Goal: Transaction & Acquisition: Purchase product/service

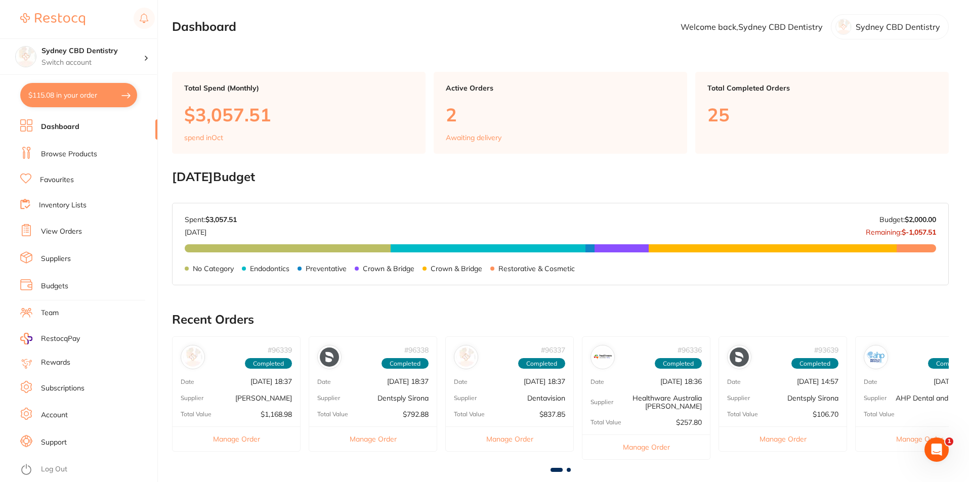
click at [57, 154] on link "Browse Products" at bounding box center [69, 154] width 56 height 10
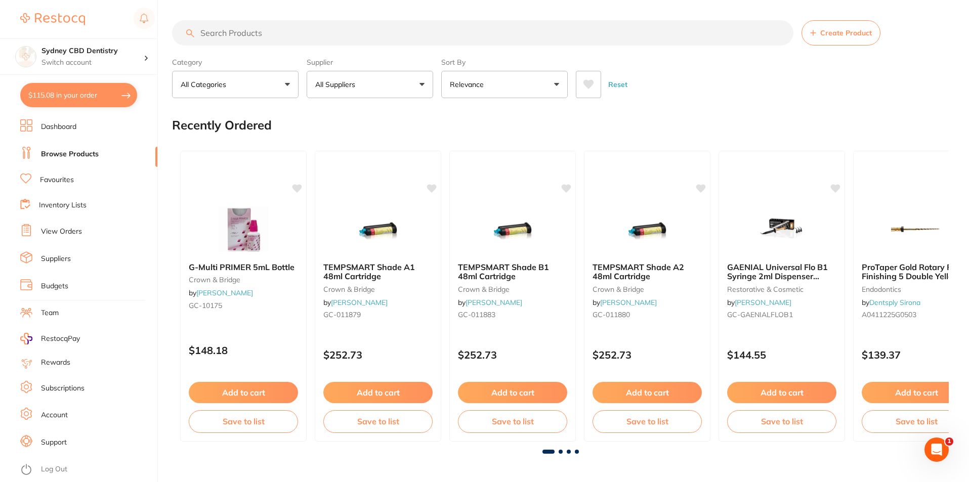
click at [263, 33] on input "search" at bounding box center [483, 32] width 622 height 25
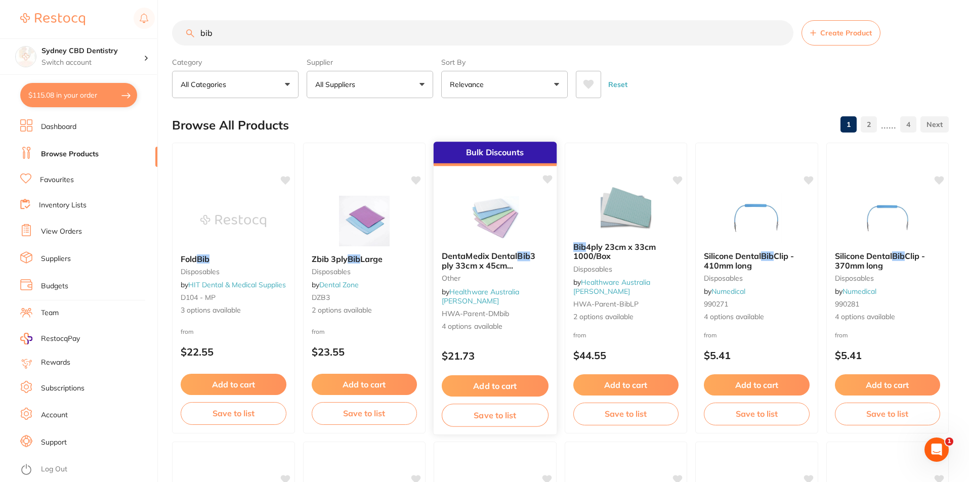
type input "bib"
click at [503, 388] on button "Add to cart" at bounding box center [495, 387] width 107 height 22
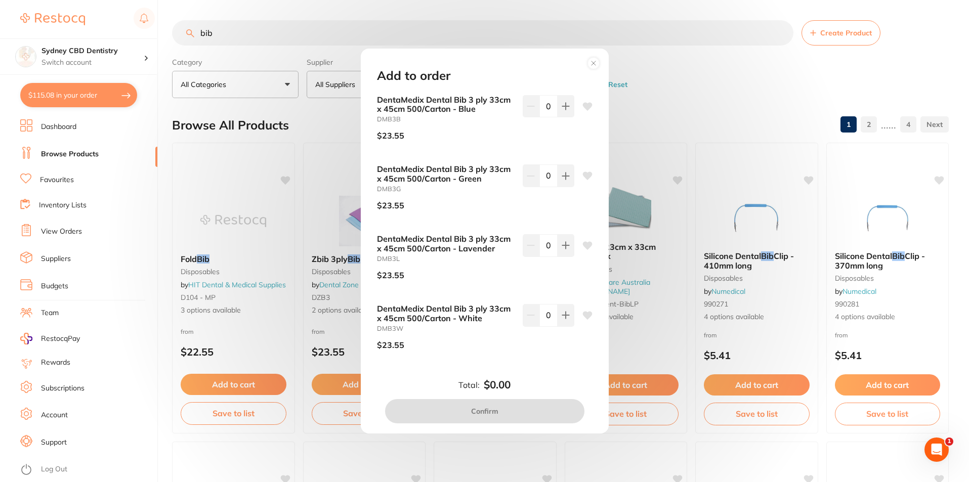
click at [600, 65] on icon at bounding box center [594, 63] width 16 height 16
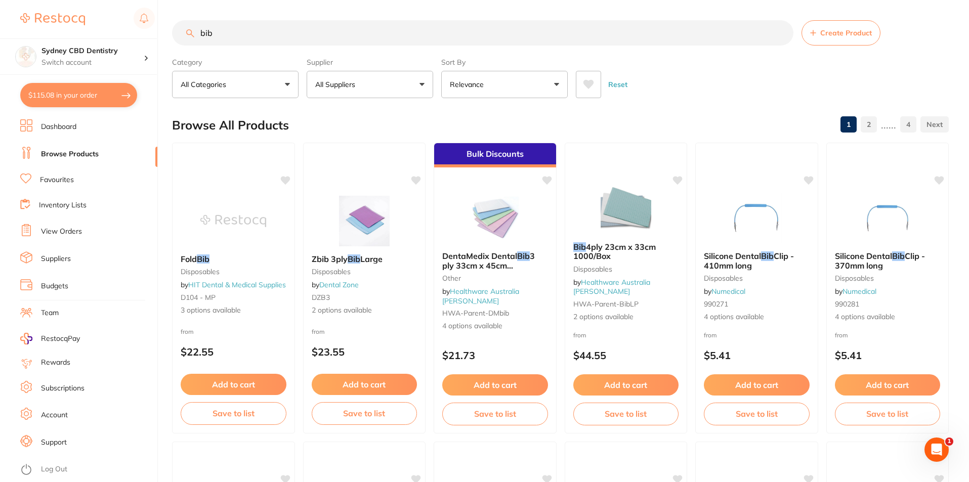
click at [490, 380] on button "Add to cart" at bounding box center [495, 385] width 106 height 21
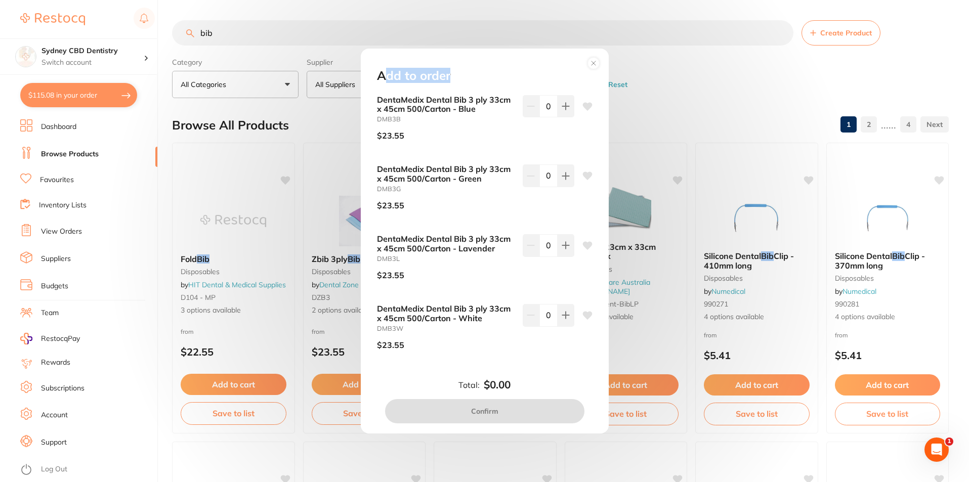
drag, startPoint x: 479, startPoint y: 56, endPoint x: 383, endPoint y: 46, distance: 97.1
click at [383, 46] on div "Add to order DentaMedix Dental Bib 3 ply 33cm x 45cm 500/Carton - Blue DMB3B $2…" at bounding box center [484, 241] width 969 height 482
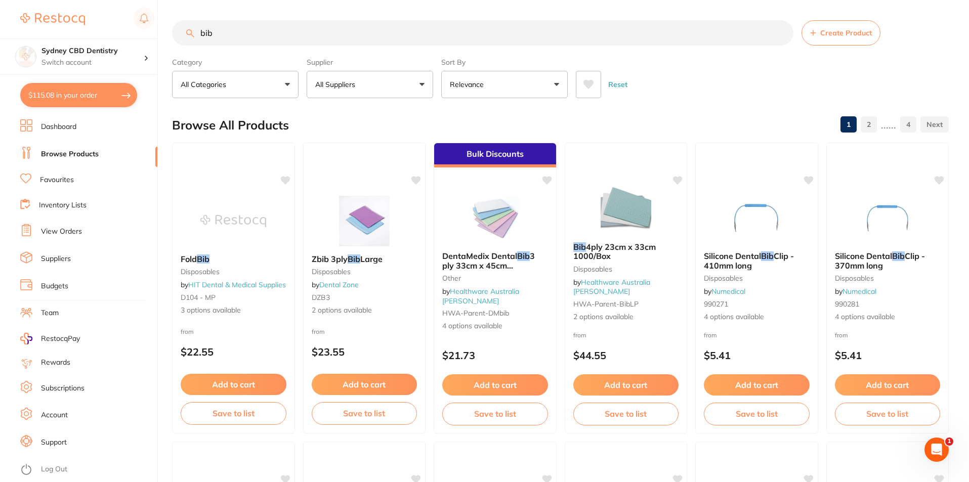
click at [622, 303] on span "HWA-parent-bibLP" at bounding box center [605, 304] width 65 height 9
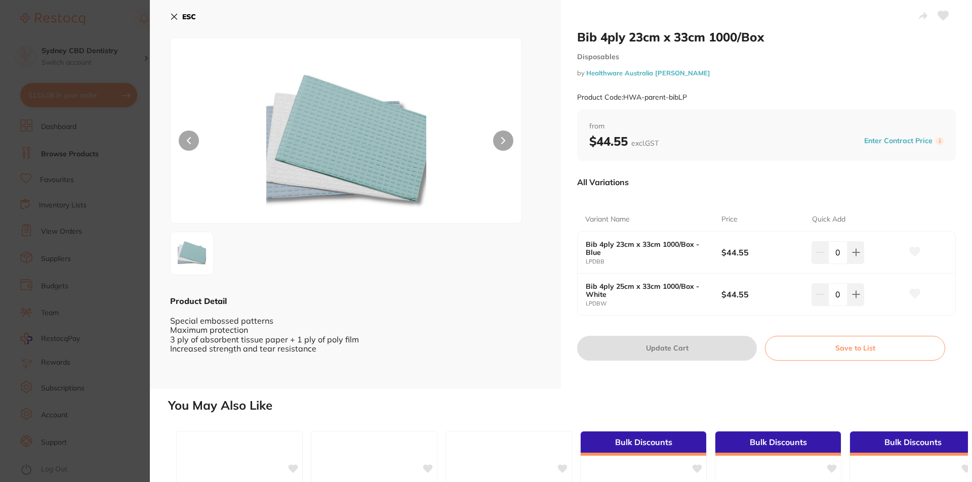
click at [175, 22] on button "ESC" at bounding box center [183, 16] width 26 height 17
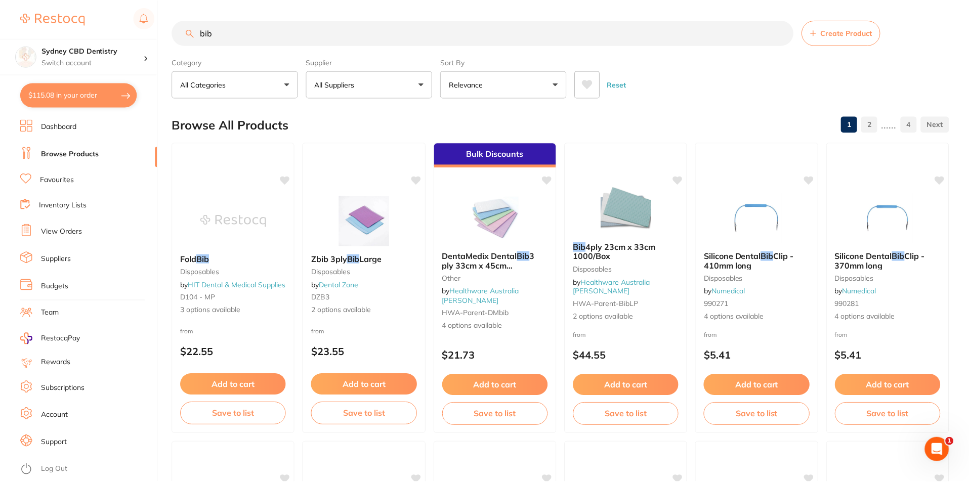
scroll to position [1, 0]
click at [486, 216] on img at bounding box center [495, 217] width 66 height 51
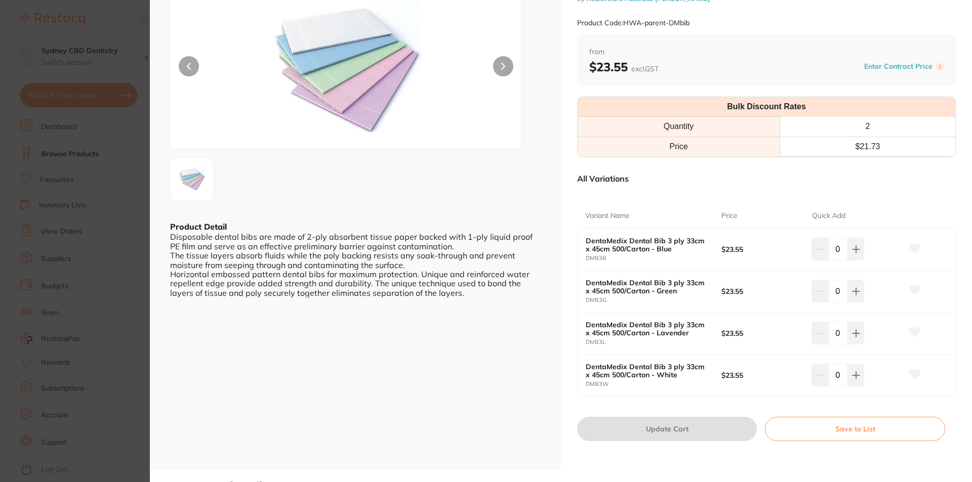
scroll to position [101, 0]
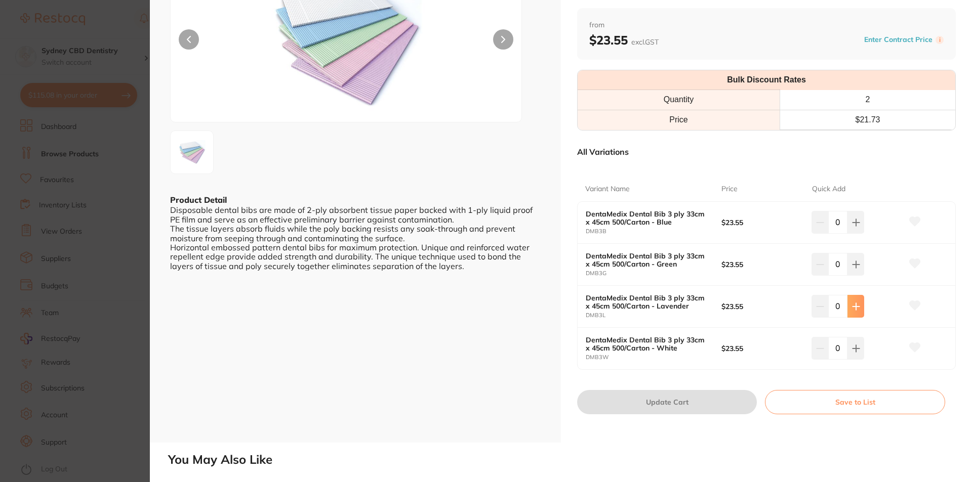
click at [857, 307] on icon at bounding box center [856, 307] width 8 height 8
type input "1"
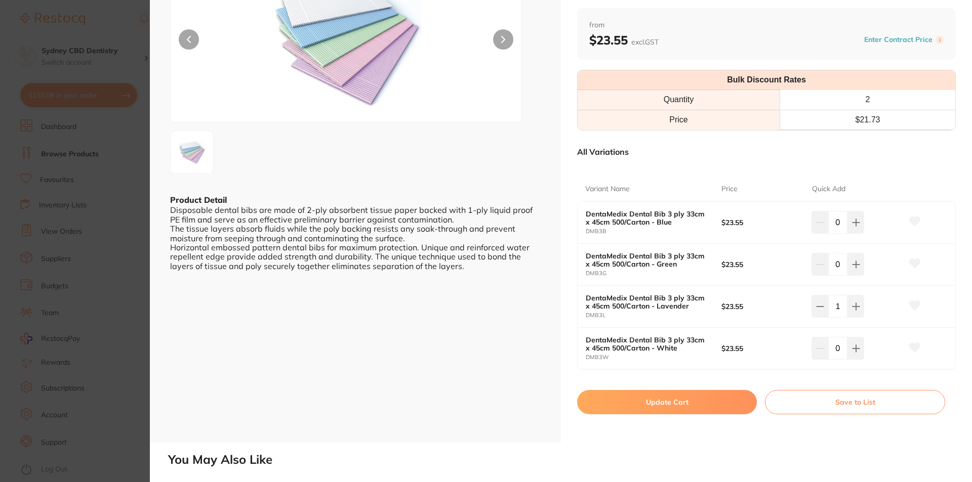
scroll to position [0, 0]
click at [855, 265] on icon at bounding box center [855, 264] width 7 height 7
type input "1"
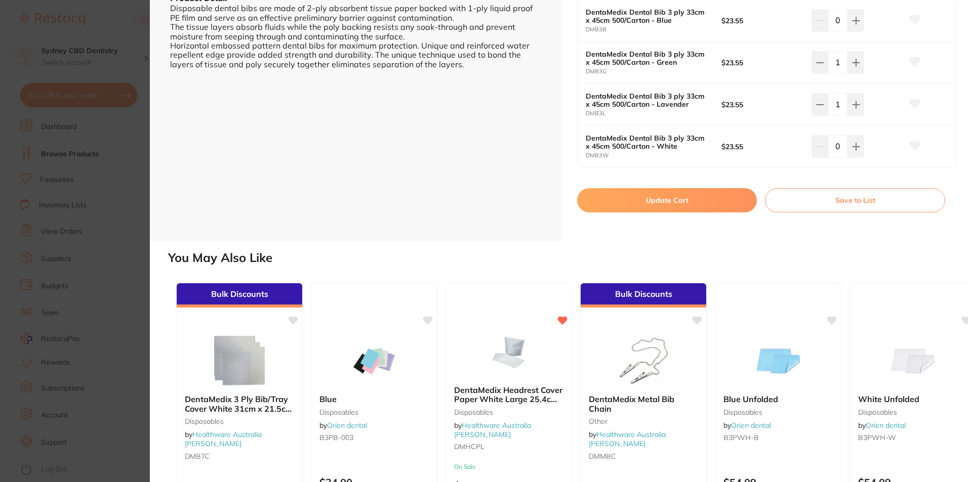
scroll to position [154, 0]
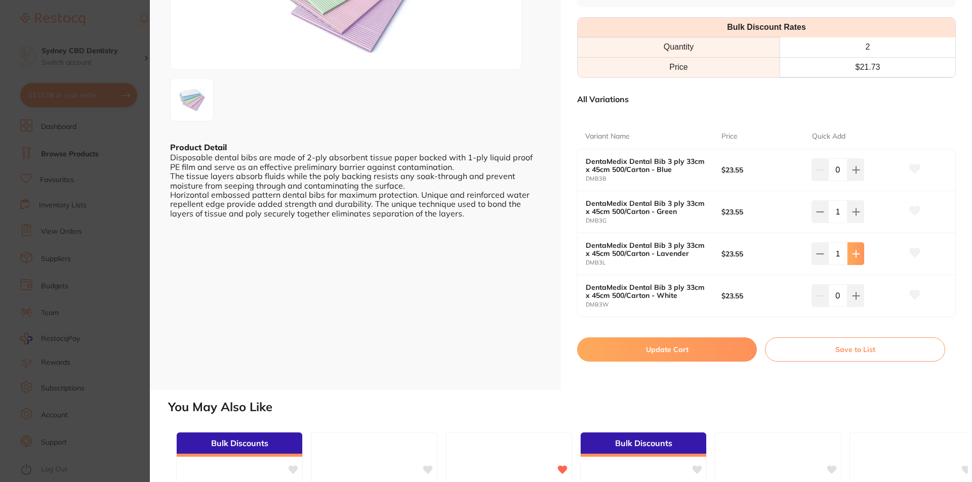
click at [854, 255] on icon at bounding box center [856, 254] width 8 height 8
type input "2"
click at [852, 212] on icon at bounding box center [855, 212] width 7 height 7
type input "2"
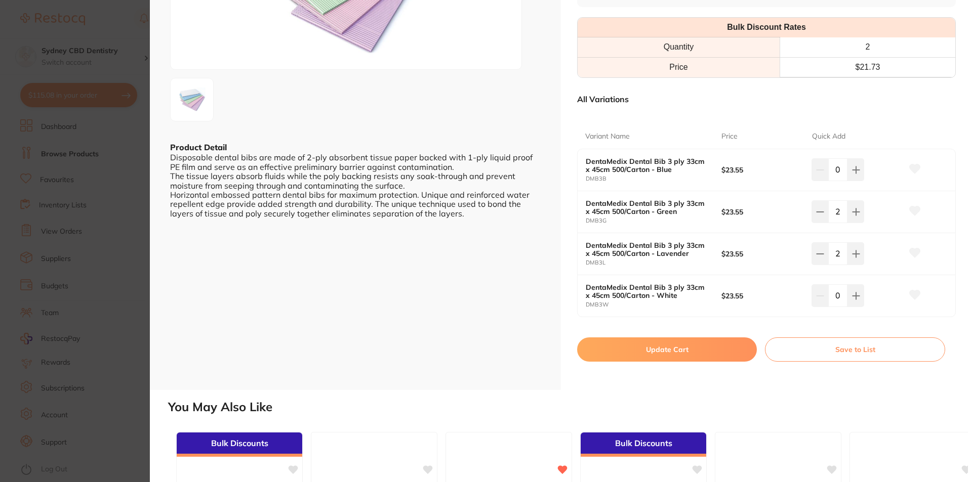
click at [677, 352] on button "Update Cart" at bounding box center [667, 350] width 180 height 24
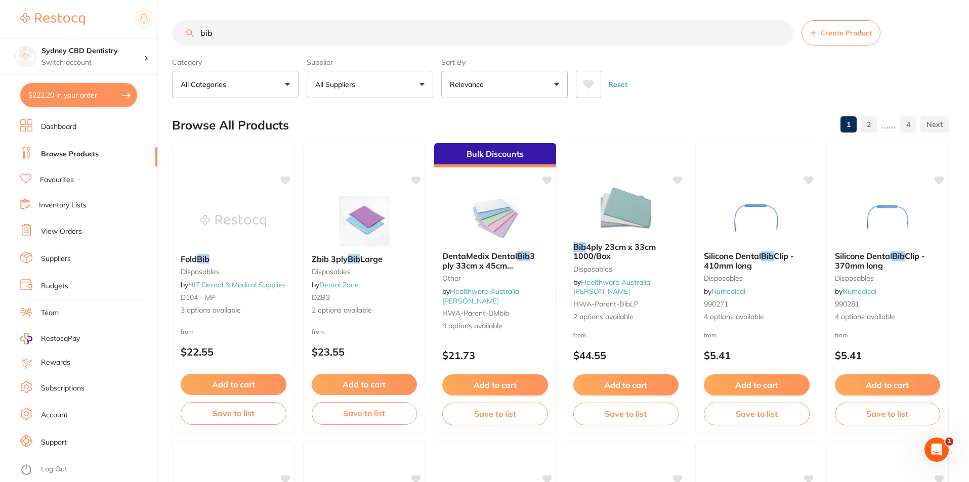
click at [224, 34] on input "bib" at bounding box center [483, 32] width 622 height 25
type input "b"
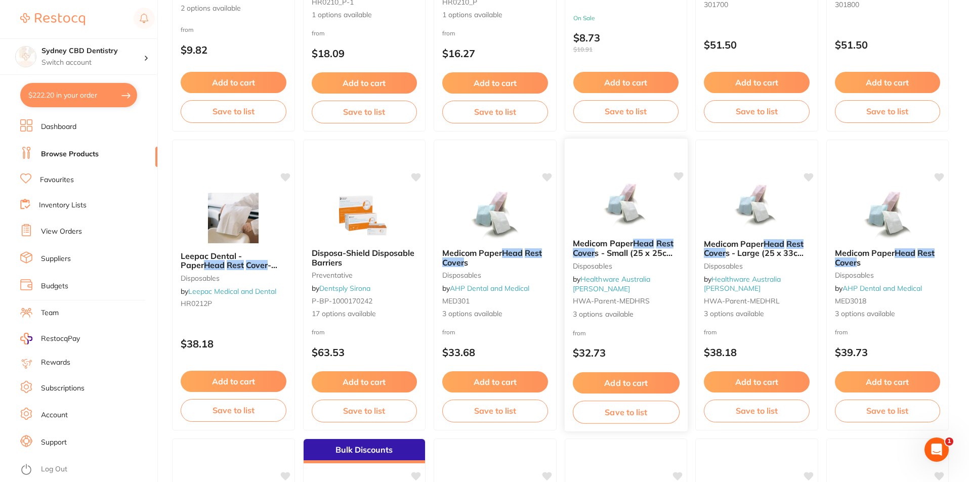
scroll to position [405, 0]
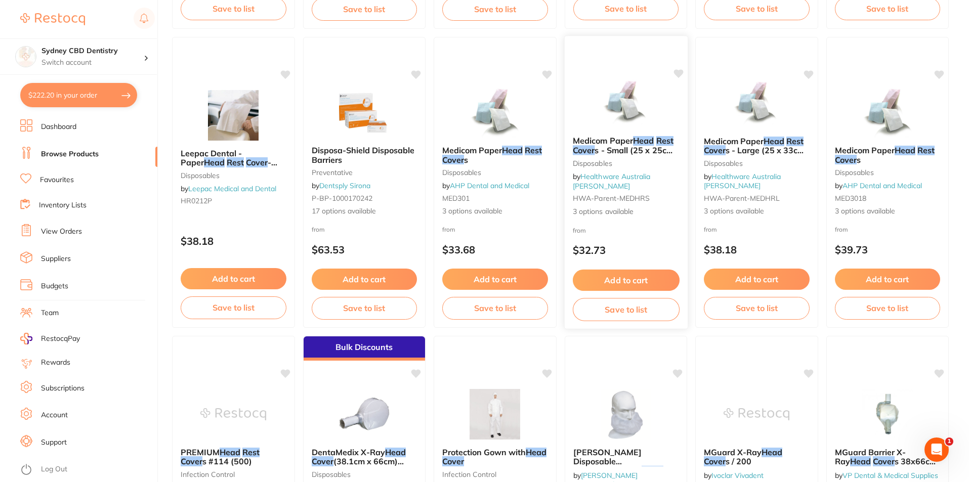
type input "head rest cover"
click at [626, 281] on button "Add to cart" at bounding box center [625, 281] width 107 height 22
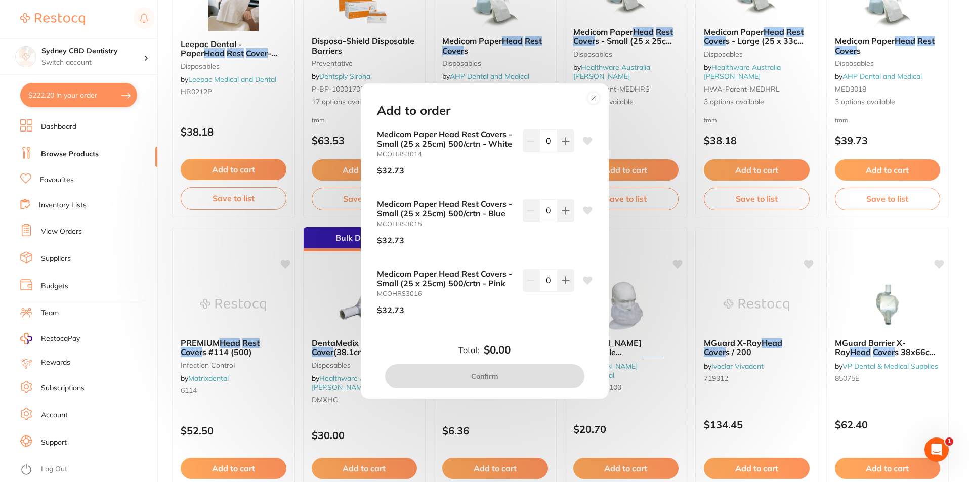
scroll to position [557, 0]
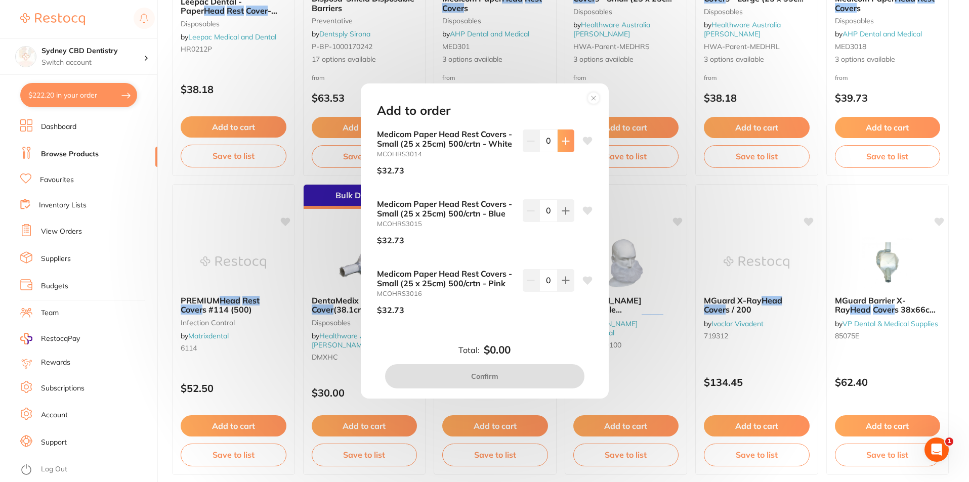
click at [566, 131] on button at bounding box center [566, 141] width 17 height 22
type input "1"
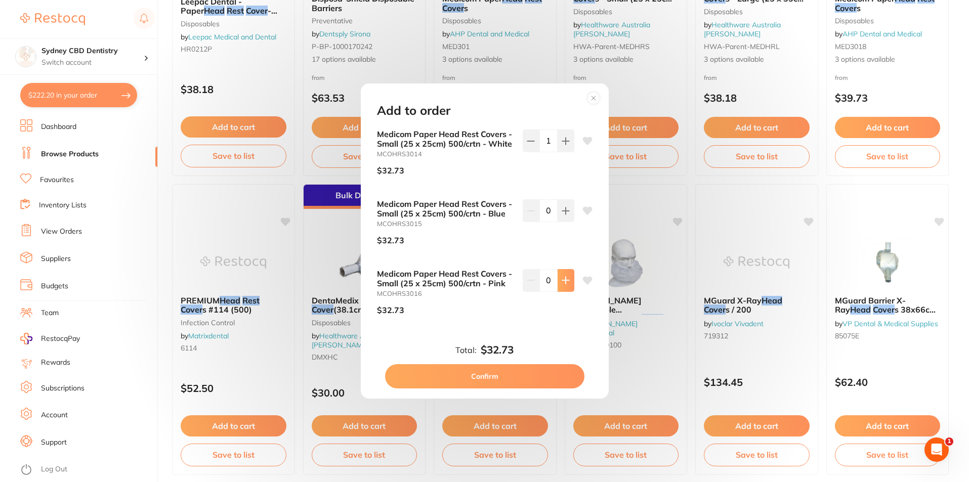
click at [558, 283] on button at bounding box center [566, 280] width 17 height 22
type input "1"
click at [561, 221] on button at bounding box center [566, 210] width 17 height 22
type input "1"
click at [517, 378] on button "Confirm" at bounding box center [484, 376] width 199 height 24
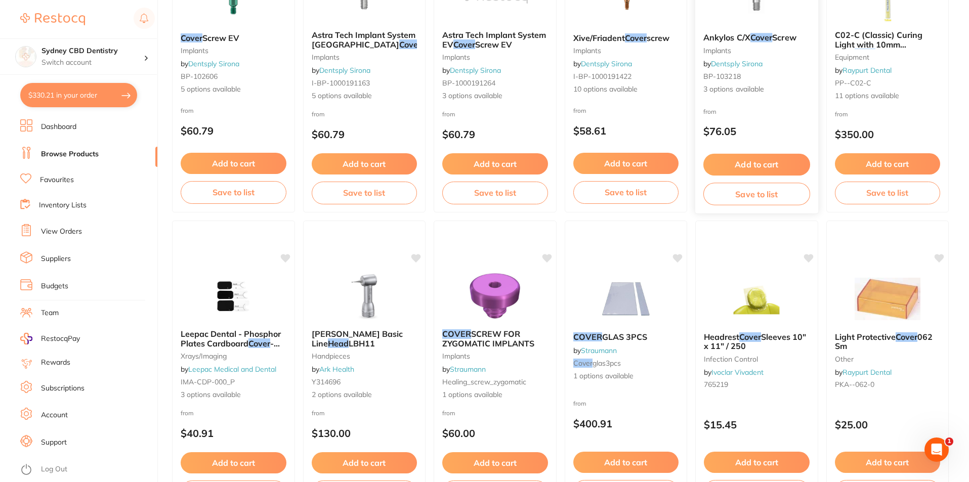
scroll to position [2397, 0]
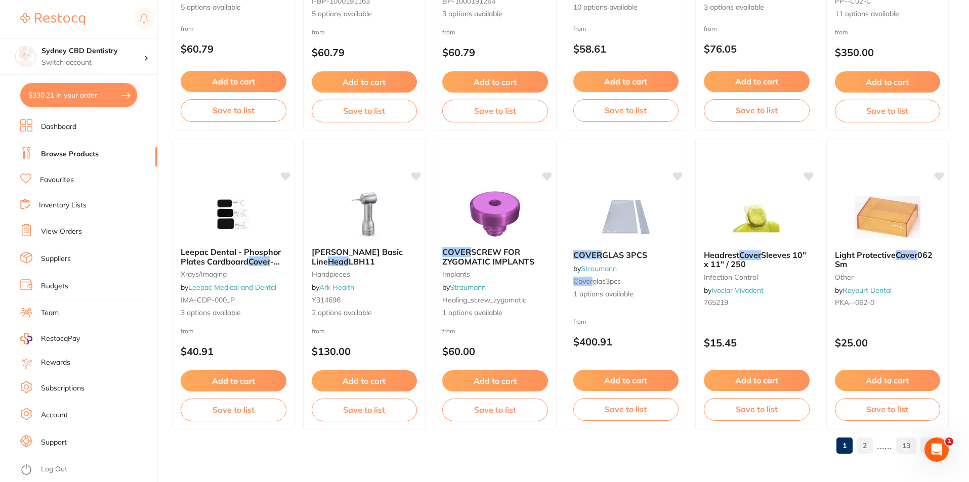
click at [73, 98] on button "$330.21 in your order" at bounding box center [78, 95] width 117 height 24
checkbox input "true"
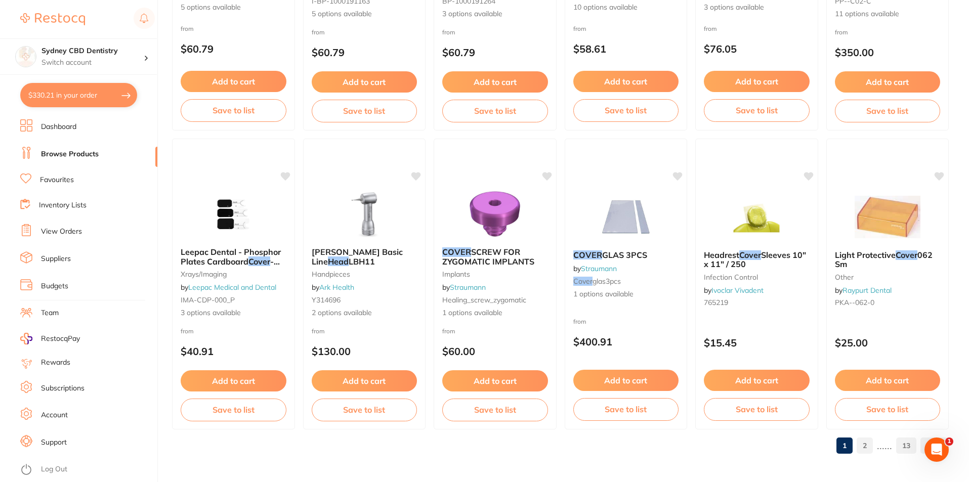
checkbox input "true"
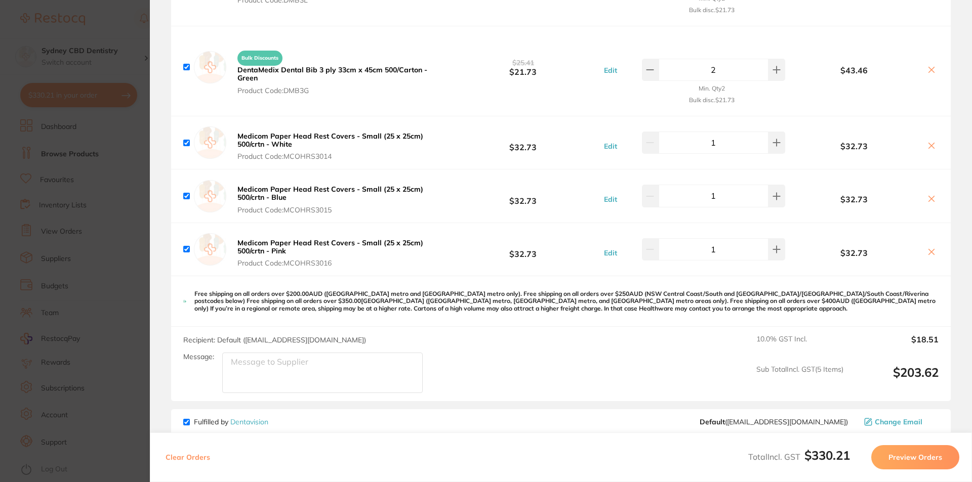
scroll to position [202, 0]
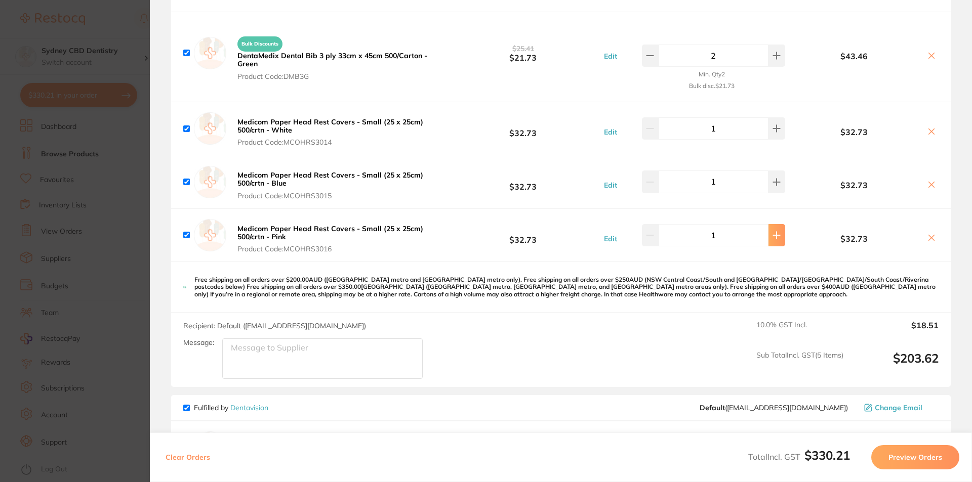
click at [777, 237] on button at bounding box center [776, 235] width 17 height 22
click at [658, 236] on button at bounding box center [650, 235] width 17 height 22
click at [654, 236] on icon at bounding box center [650, 235] width 8 height 8
click at [652, 237] on icon at bounding box center [650, 235] width 8 height 8
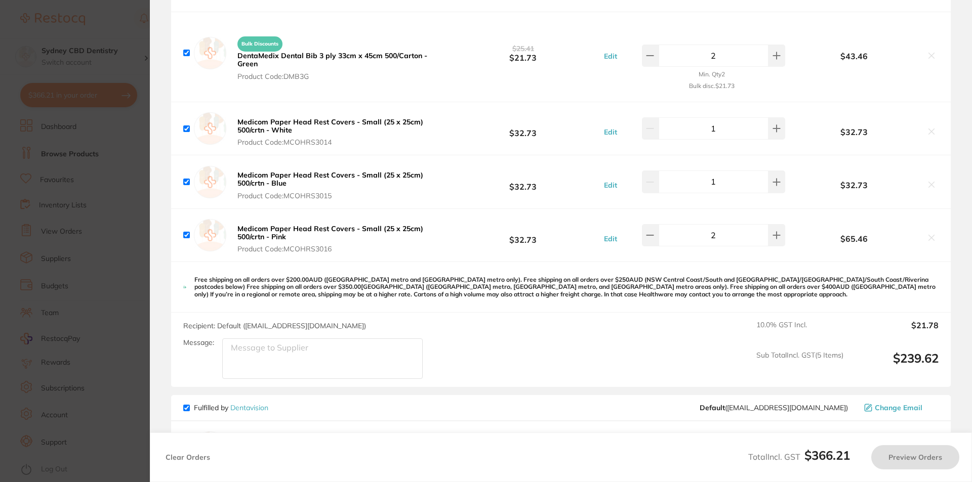
type input "1"
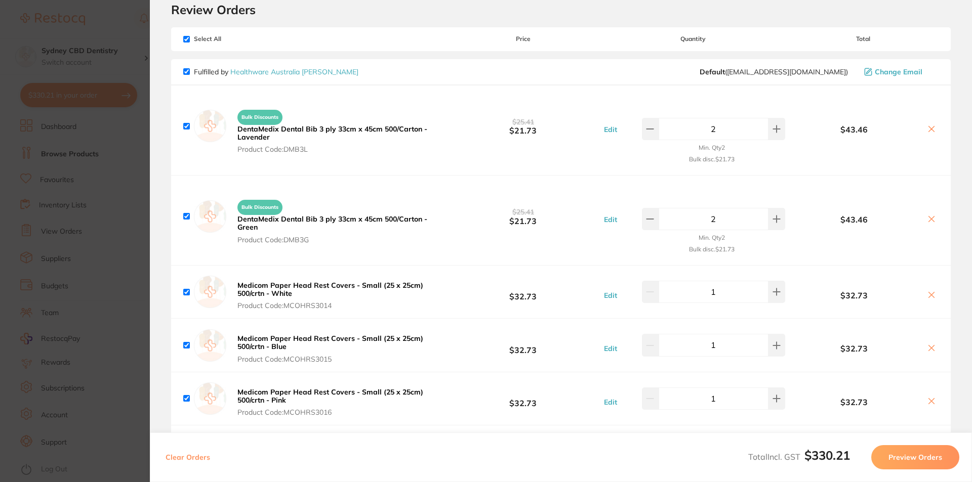
scroll to position [0, 0]
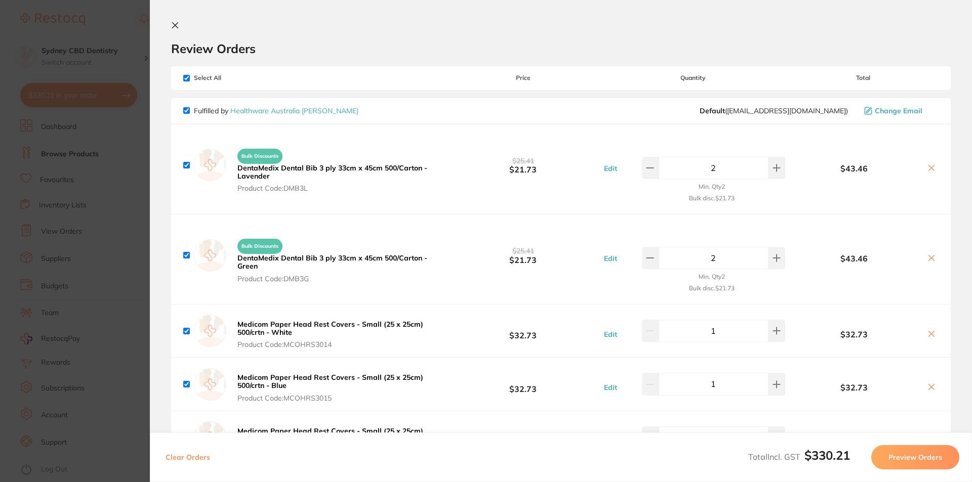
click at [112, 26] on section "Update RRP Set your pre negotiated price for this item. Item Agreed RRP (excl. …" at bounding box center [486, 241] width 972 height 482
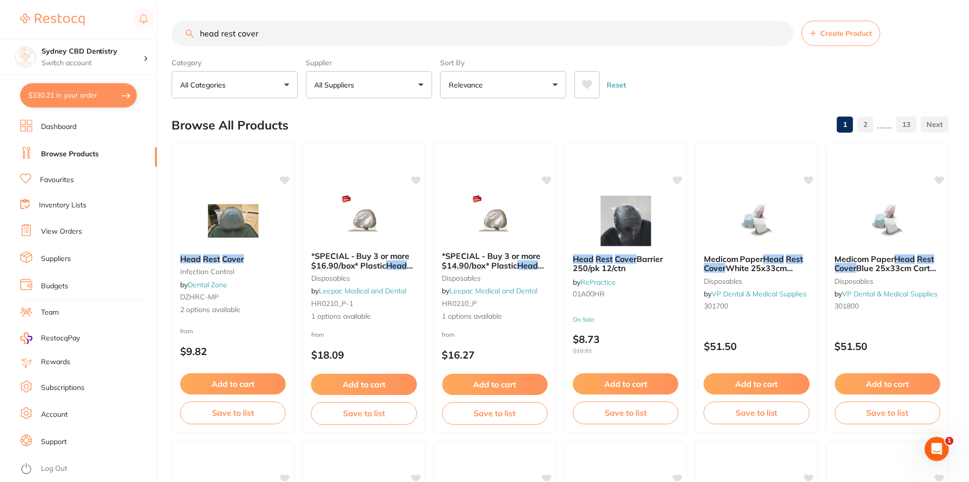
scroll to position [2397, 0]
